Goal: Use online tool/utility: Utilize a website feature to perform a specific function

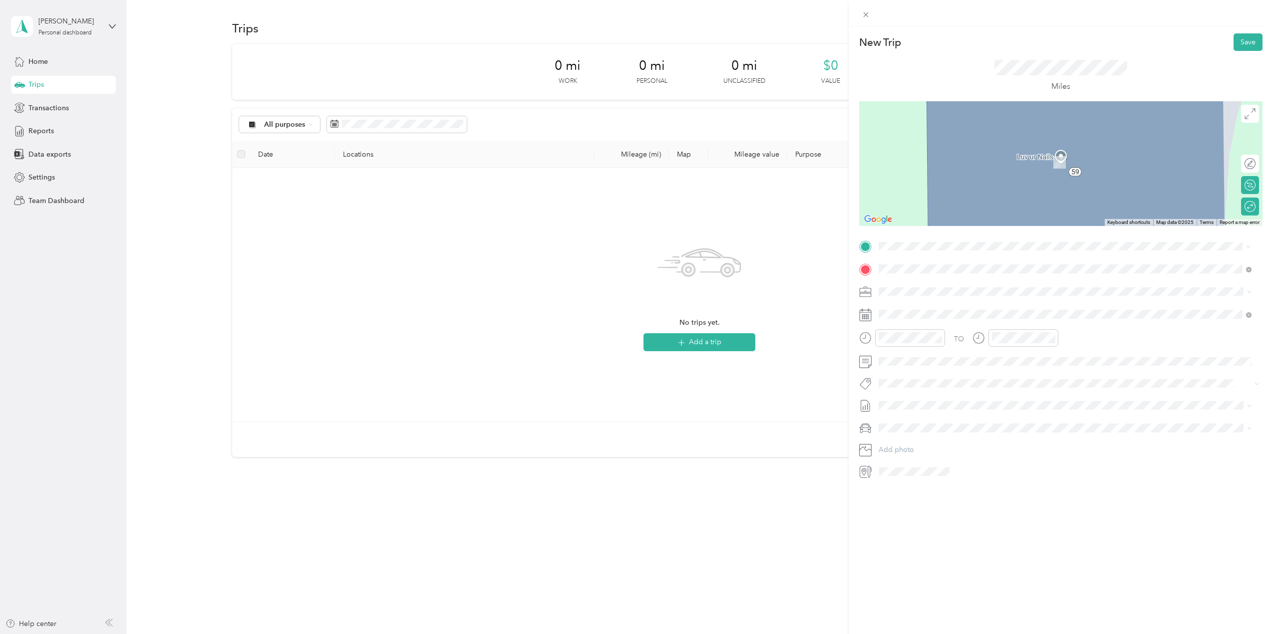
click at [923, 285] on span "[STREET_ADDRESS][US_STATE]" at bounding box center [947, 281] width 100 height 9
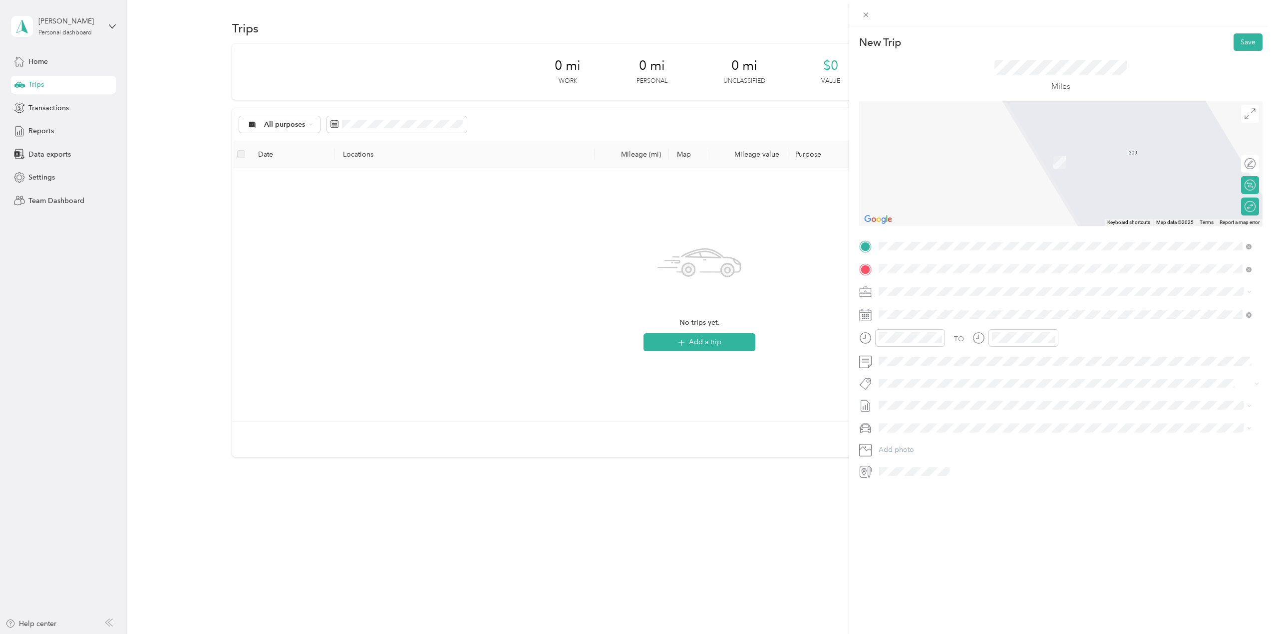
click at [957, 307] on span "[STREET_ADDRESS][US_STATE]" at bounding box center [947, 304] width 100 height 9
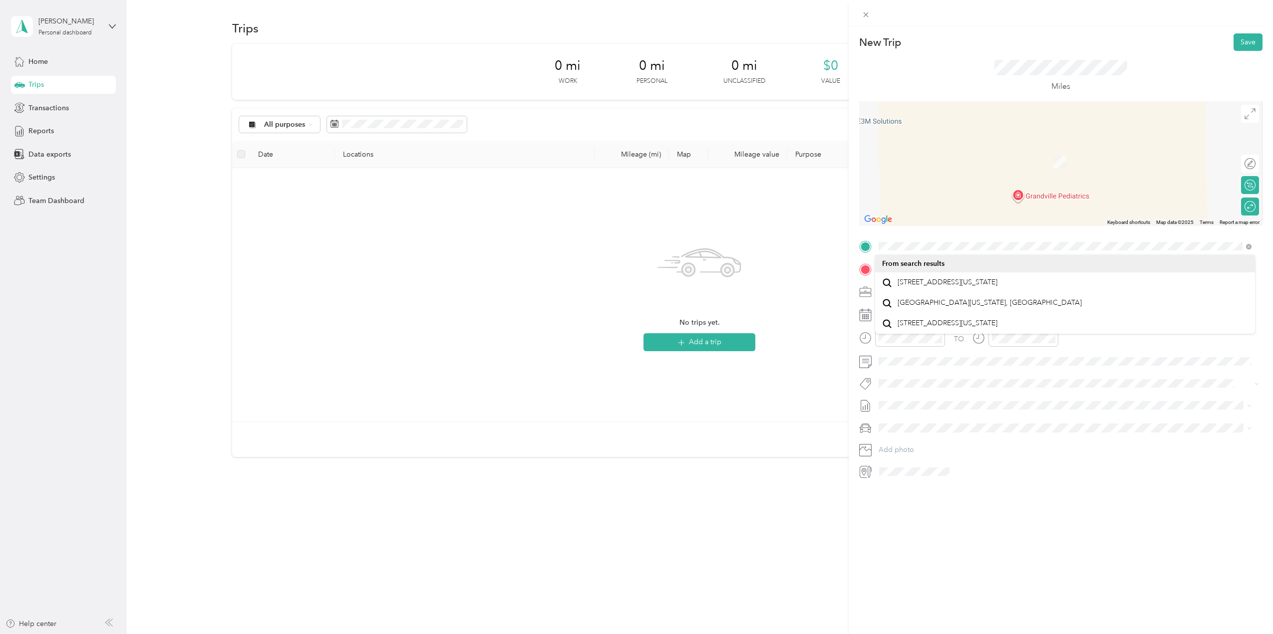
click at [944, 287] on span "[STREET_ADDRESS][US_STATE]" at bounding box center [947, 282] width 100 height 9
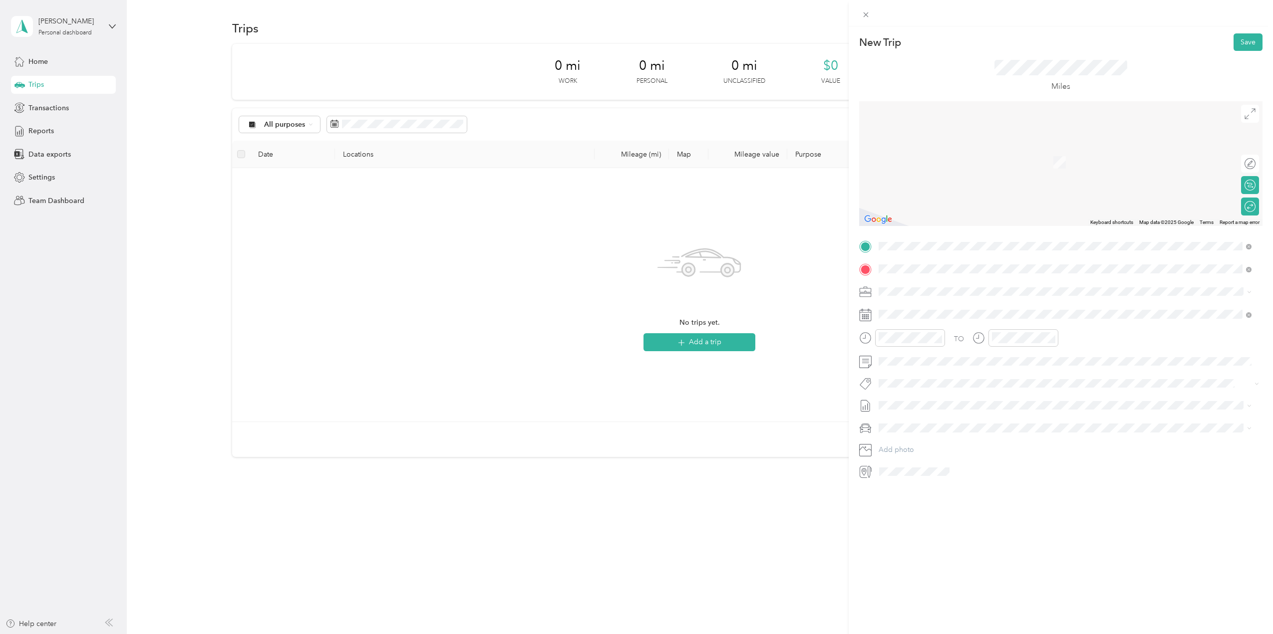
click at [936, 319] on span "[STREET_ADDRESS]" at bounding box center [928, 323] width 63 height 8
